Goal: Check status: Check status

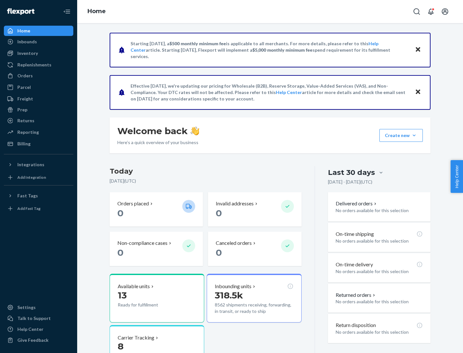
click at [414, 136] on button "Create new Create new inbound Create new order Create new product" at bounding box center [400, 135] width 43 height 13
click at [22, 110] on div "Prep" at bounding box center [22, 110] width 10 height 6
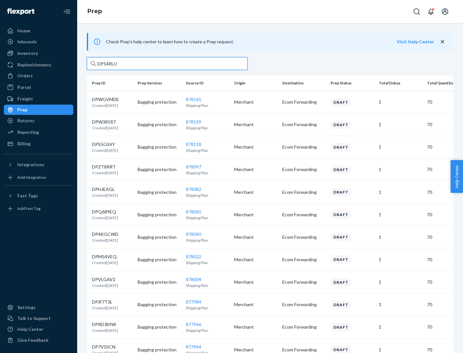
type input "DP54RUJL"
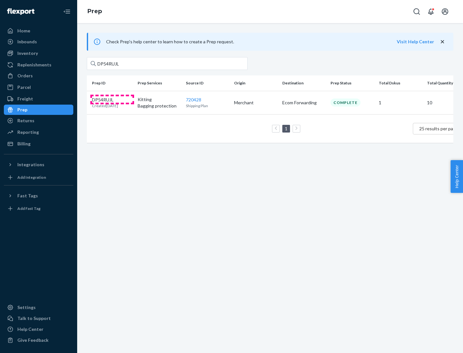
click at [112, 99] on p "DP54RUJL" at bounding box center [105, 100] width 26 height 6
